Goal: Task Accomplishment & Management: Use online tool/utility

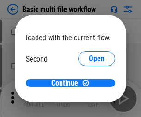
click at [89, 83] on span "Open" at bounding box center [97, 86] width 16 height 7
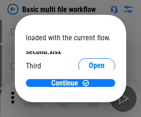
scroll to position [26, 0]
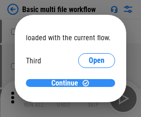
click at [67, 83] on span "Continue" at bounding box center [64, 82] width 27 height 7
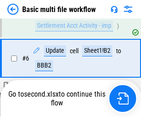
scroll to position [205, 0]
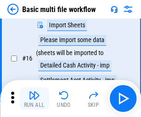
click at [34, 98] on img "button" at bounding box center [34, 95] width 11 height 11
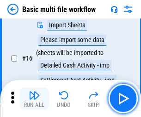
scroll to position [615, 0]
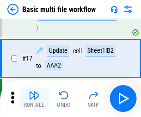
click at [34, 98] on img "button" at bounding box center [34, 95] width 11 height 11
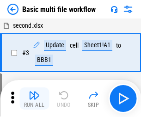
click at [34, 98] on img "button" at bounding box center [34, 95] width 11 height 11
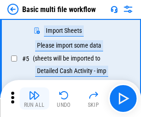
click at [34, 98] on img "button" at bounding box center [34, 95] width 11 height 11
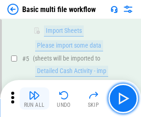
scroll to position [158, 0]
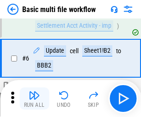
click at [34, 98] on img "button" at bounding box center [34, 95] width 11 height 11
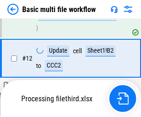
scroll to position [615, 0]
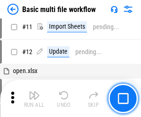
click at [34, 98] on img "button" at bounding box center [34, 95] width 11 height 11
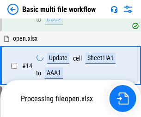
scroll to position [615, 0]
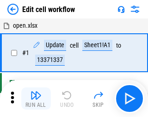
click at [34, 98] on img "button" at bounding box center [35, 95] width 11 height 11
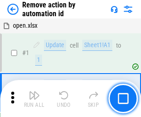
scroll to position [34, 0]
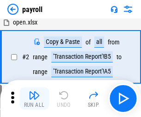
click at [34, 98] on img "button" at bounding box center [34, 95] width 11 height 11
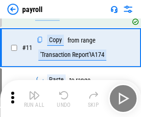
scroll to position [67, 0]
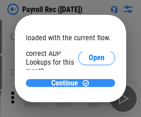
click at [67, 83] on span "Continue" at bounding box center [64, 82] width 27 height 7
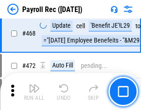
scroll to position [4921, 0]
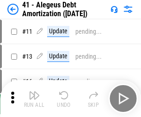
click at [34, 98] on img "button" at bounding box center [34, 95] width 11 height 11
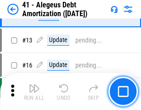
scroll to position [114, 0]
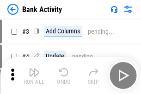
click at [34, 75] on img "button" at bounding box center [34, 71] width 11 height 11
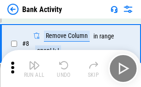
scroll to position [128, 0]
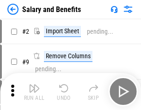
click at [34, 91] on img "button" at bounding box center [34, 88] width 11 height 11
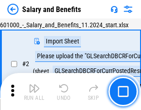
scroll to position [67, 0]
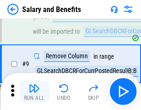
click at [34, 91] on img "button" at bounding box center [34, 88] width 11 height 11
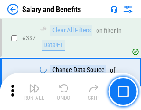
scroll to position [4324, 0]
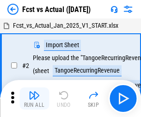
click at [34, 91] on img "button" at bounding box center [34, 95] width 11 height 11
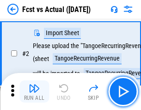
scroll to position [86, 0]
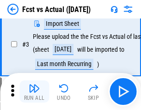
click at [34, 91] on img "button" at bounding box center [34, 88] width 11 height 11
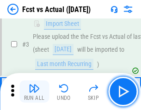
scroll to position [139, 0]
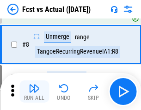
click at [34, 91] on img "button" at bounding box center [34, 88] width 11 height 11
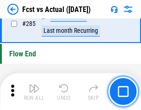
scroll to position [4370, 0]
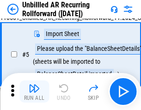
click at [34, 91] on img "button" at bounding box center [34, 88] width 11 height 11
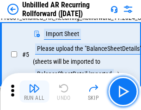
scroll to position [87, 0]
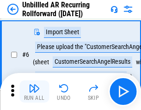
click at [34, 91] on img "button" at bounding box center [34, 88] width 11 height 11
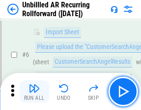
scroll to position [149, 0]
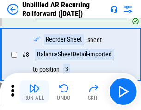
click at [34, 91] on img "button" at bounding box center [34, 88] width 11 height 11
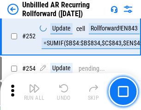
scroll to position [3137, 0]
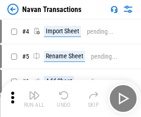
click at [34, 91] on img "button" at bounding box center [34, 95] width 11 height 11
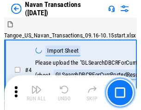
scroll to position [79, 0]
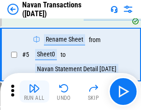
click at [34, 91] on img "button" at bounding box center [34, 88] width 11 height 11
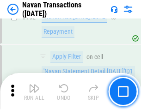
scroll to position [2994, 0]
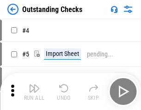
click at [34, 91] on img "button" at bounding box center [34, 88] width 11 height 11
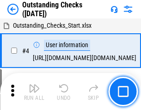
scroll to position [97, 0]
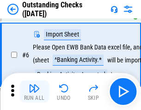
click at [34, 91] on img "button" at bounding box center [34, 88] width 11 height 11
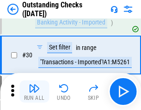
click at [34, 91] on img "button" at bounding box center [34, 88] width 11 height 11
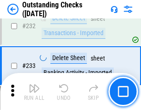
scroll to position [2804, 0]
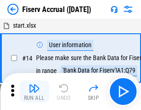
click at [34, 91] on img "button" at bounding box center [34, 88] width 11 height 11
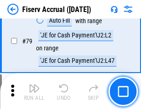
scroll to position [1213, 0]
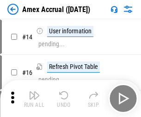
click at [34, 91] on img "button" at bounding box center [34, 95] width 11 height 11
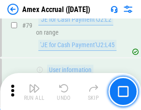
scroll to position [1199, 0]
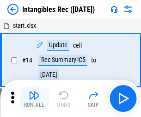
click at [34, 98] on img "button" at bounding box center [34, 95] width 11 height 11
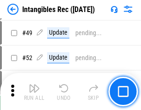
scroll to position [360, 0]
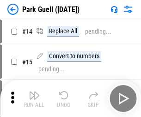
click at [34, 91] on img "button" at bounding box center [34, 95] width 11 height 11
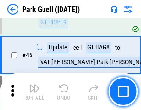
scroll to position [1155, 0]
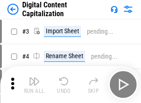
click at [34, 78] on img "button" at bounding box center [34, 81] width 11 height 11
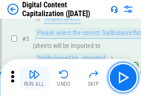
scroll to position [86, 0]
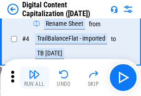
click at [34, 78] on img "button" at bounding box center [34, 74] width 11 height 11
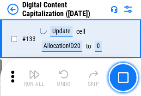
scroll to position [979, 0]
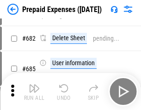
click at [34, 91] on img "button" at bounding box center [34, 88] width 11 height 11
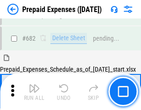
scroll to position [2539, 0]
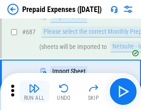
click at [34, 91] on img "button" at bounding box center [34, 88] width 11 height 11
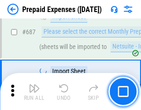
scroll to position [2586, 0]
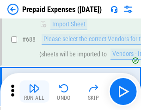
click at [34, 91] on img "button" at bounding box center [34, 88] width 11 height 11
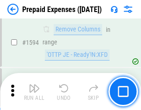
scroll to position [8991, 0]
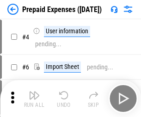
click at [34, 98] on img "button" at bounding box center [34, 95] width 11 height 11
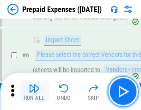
scroll to position [88, 0]
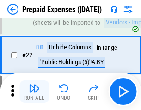
click at [34, 91] on img "button" at bounding box center [34, 88] width 11 height 11
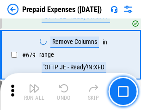
scroll to position [3216, 0]
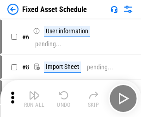
click at [34, 98] on img "button" at bounding box center [34, 95] width 11 height 11
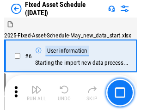
scroll to position [97, 0]
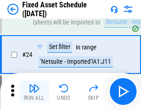
click at [34, 91] on img "button" at bounding box center [34, 88] width 11 height 11
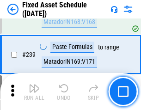
scroll to position [2861, 0]
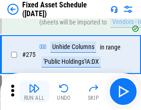
click at [34, 91] on img "button" at bounding box center [34, 88] width 11 height 11
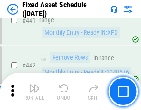
scroll to position [4128, 0]
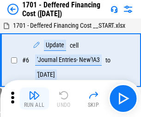
click at [34, 98] on img "button" at bounding box center [34, 95] width 11 height 11
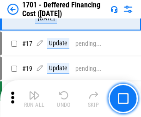
scroll to position [111, 0]
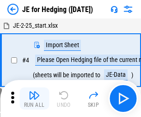
click at [34, 91] on img "button" at bounding box center [34, 95] width 11 height 11
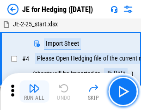
scroll to position [52, 0]
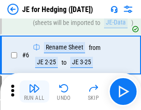
click at [34, 91] on img "button" at bounding box center [34, 88] width 11 height 11
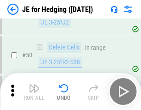
scroll to position [598, 0]
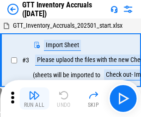
click at [34, 91] on img "button" at bounding box center [34, 95] width 11 height 11
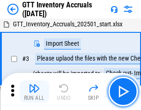
scroll to position [60, 0]
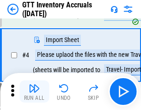
click at [34, 91] on img "button" at bounding box center [34, 88] width 11 height 11
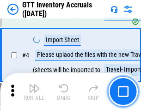
scroll to position [107, 0]
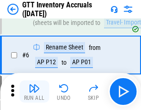
click at [34, 91] on img "button" at bounding box center [34, 88] width 11 height 11
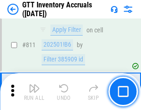
scroll to position [7009, 0]
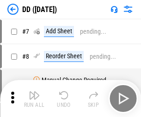
click at [34, 98] on img "button" at bounding box center [34, 95] width 11 height 11
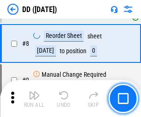
scroll to position [89, 0]
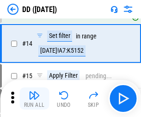
click at [34, 98] on img "button" at bounding box center [34, 95] width 11 height 11
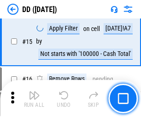
scroll to position [237, 0]
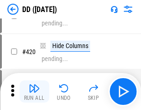
click at [34, 91] on img "button" at bounding box center [34, 88] width 11 height 11
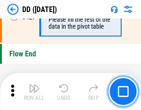
scroll to position [4420, 0]
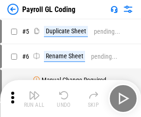
click at [34, 98] on img "button" at bounding box center [34, 95] width 11 height 11
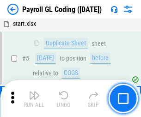
scroll to position [111, 0]
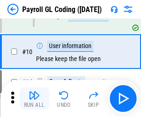
click at [34, 98] on img "button" at bounding box center [34, 95] width 11 height 11
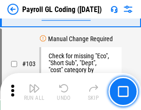
scroll to position [2167, 0]
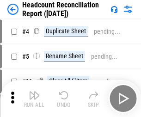
click at [34, 98] on img "button" at bounding box center [34, 95] width 11 height 11
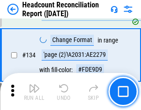
scroll to position [1110, 0]
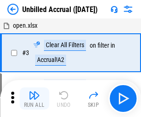
click at [34, 98] on img "button" at bounding box center [34, 95] width 11 height 11
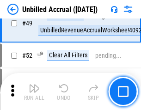
scroll to position [838, 0]
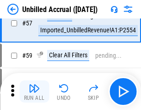
click at [34, 91] on img "button" at bounding box center [34, 88] width 11 height 11
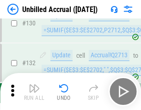
scroll to position [2751, 0]
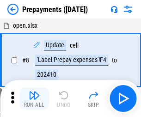
click at [34, 98] on img "button" at bounding box center [34, 95] width 11 height 11
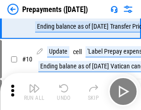
scroll to position [58, 0]
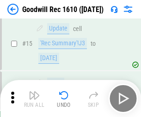
scroll to position [158, 0]
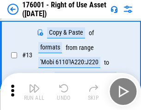
scroll to position [60, 0]
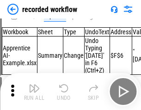
click at [34, 91] on img "button" at bounding box center [34, 88] width 11 height 11
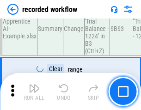
scroll to position [2886, 0]
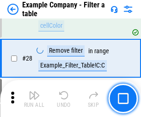
scroll to position [845, 0]
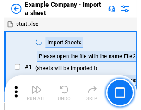
scroll to position [78, 0]
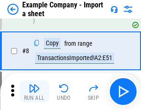
click at [34, 91] on img "button" at bounding box center [34, 88] width 11 height 11
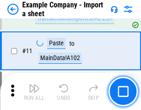
scroll to position [204, 0]
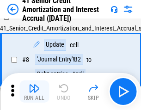
click at [34, 91] on img "button" at bounding box center [34, 88] width 11 height 11
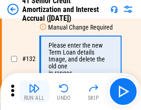
click at [34, 91] on img "button" at bounding box center [34, 88] width 11 height 11
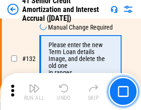
scroll to position [965, 0]
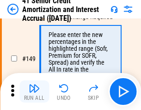
click at [34, 91] on img "button" at bounding box center [34, 88] width 11 height 11
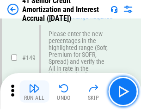
scroll to position [1062, 0]
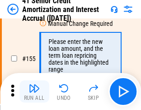
click at [34, 91] on img "button" at bounding box center [34, 88] width 11 height 11
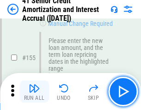
scroll to position [1126, 0]
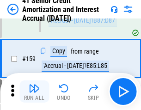
click at [34, 91] on img "button" at bounding box center [34, 88] width 11 height 11
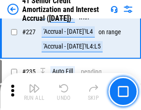
scroll to position [2068, 0]
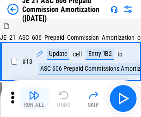
click at [34, 91] on img "button" at bounding box center [34, 95] width 11 height 11
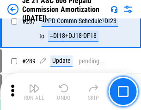
scroll to position [1699, 0]
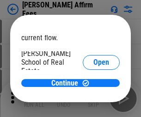
click at [93, 107] on span "Open" at bounding box center [101, 110] width 16 height 7
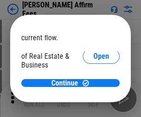
click at [93, 97] on span "Open" at bounding box center [101, 100] width 16 height 7
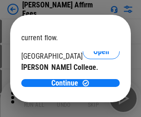
click at [93, 86] on span "Open" at bounding box center [101, 89] width 16 height 7
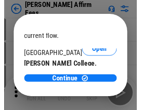
scroll to position [145, 0]
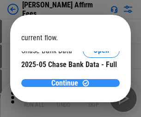
click at [67, 83] on span "Continue" at bounding box center [64, 82] width 27 height 7
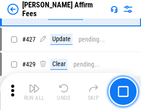
scroll to position [2124, 0]
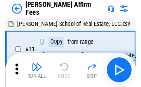
scroll to position [9, 0]
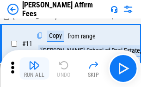
click at [34, 68] on img "button" at bounding box center [34, 65] width 11 height 11
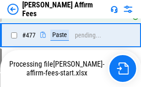
scroll to position [2523, 0]
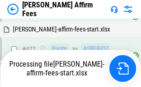
scroll to position [2523, 0]
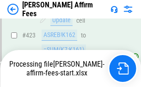
scroll to position [2422, 0]
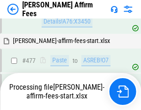
scroll to position [2511, 0]
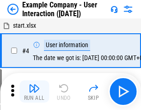
click at [34, 91] on img "button" at bounding box center [34, 88] width 11 height 11
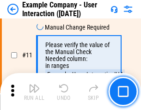
scroll to position [200, 0]
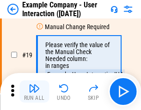
click at [34, 91] on img "button" at bounding box center [34, 88] width 11 height 11
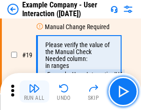
click at [34, 91] on img "button" at bounding box center [34, 88] width 11 height 11
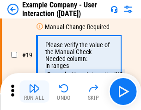
click at [34, 91] on img "button" at bounding box center [34, 88] width 11 height 11
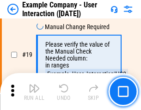
scroll to position [255, 0]
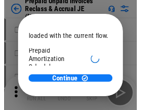
scroll to position [55, 0]
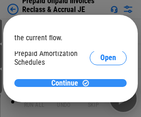
click at [67, 83] on span "Continue" at bounding box center [64, 82] width 27 height 7
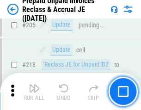
scroll to position [1197, 0]
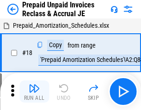
click at [34, 91] on img "button" at bounding box center [34, 88] width 11 height 11
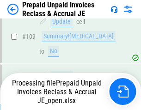
scroll to position [706, 0]
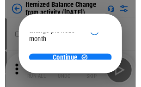
scroll to position [67, 0]
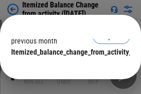
click at [67, 67] on span "Continue" at bounding box center [64, 70] width 27 height 7
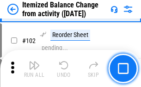
scroll to position [1545, 0]
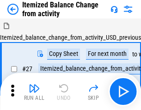
scroll to position [14, 0]
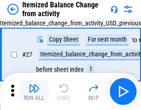
click at [34, 91] on img "button" at bounding box center [34, 88] width 11 height 11
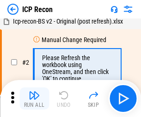
click at [34, 98] on img "button" at bounding box center [34, 95] width 11 height 11
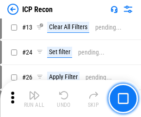
click at [34, 98] on img "button" at bounding box center [34, 95] width 11 height 11
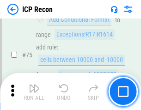
scroll to position [830, 0]
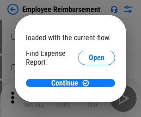
click at [89, 107] on span "Open" at bounding box center [97, 110] width 16 height 7
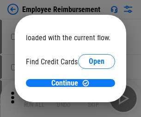
scroll to position [54, 0]
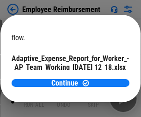
click at [103, 78] on span "Open" at bounding box center [111, 81] width 16 height 7
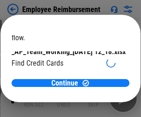
scroll to position [96, 0]
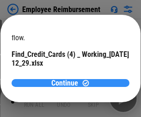
click at [67, 83] on span "Continue" at bounding box center [64, 82] width 27 height 7
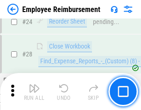
scroll to position [432, 0]
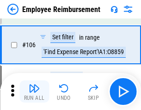
click at [34, 91] on img "button" at bounding box center [34, 88] width 11 height 11
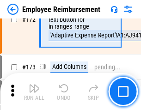
click at [34, 91] on img "button" at bounding box center [34, 88] width 11 height 11
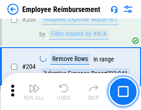
scroll to position [2336, 0]
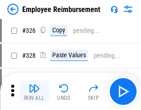
click at [34, 91] on img "button" at bounding box center [34, 88] width 11 height 11
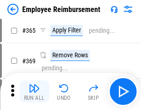
click at [34, 91] on img "button" at bounding box center [34, 88] width 11 height 11
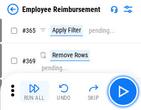
scroll to position [4761, 0]
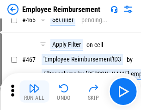
click at [34, 91] on img "button" at bounding box center [34, 88] width 11 height 11
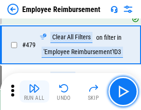
scroll to position [5703, 0]
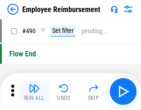
click at [34, 91] on img "button" at bounding box center [34, 88] width 11 height 11
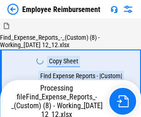
scroll to position [31, 0]
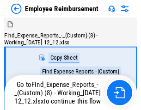
scroll to position [31, 0]
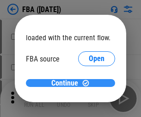
click at [67, 83] on span "Continue" at bounding box center [64, 82] width 27 height 7
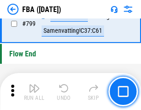
scroll to position [8267, 0]
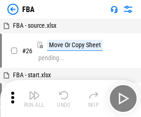
scroll to position [9, 0]
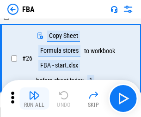
click at [34, 98] on img "button" at bounding box center [34, 95] width 11 height 11
